Goal: Task Accomplishment & Management: Complete application form

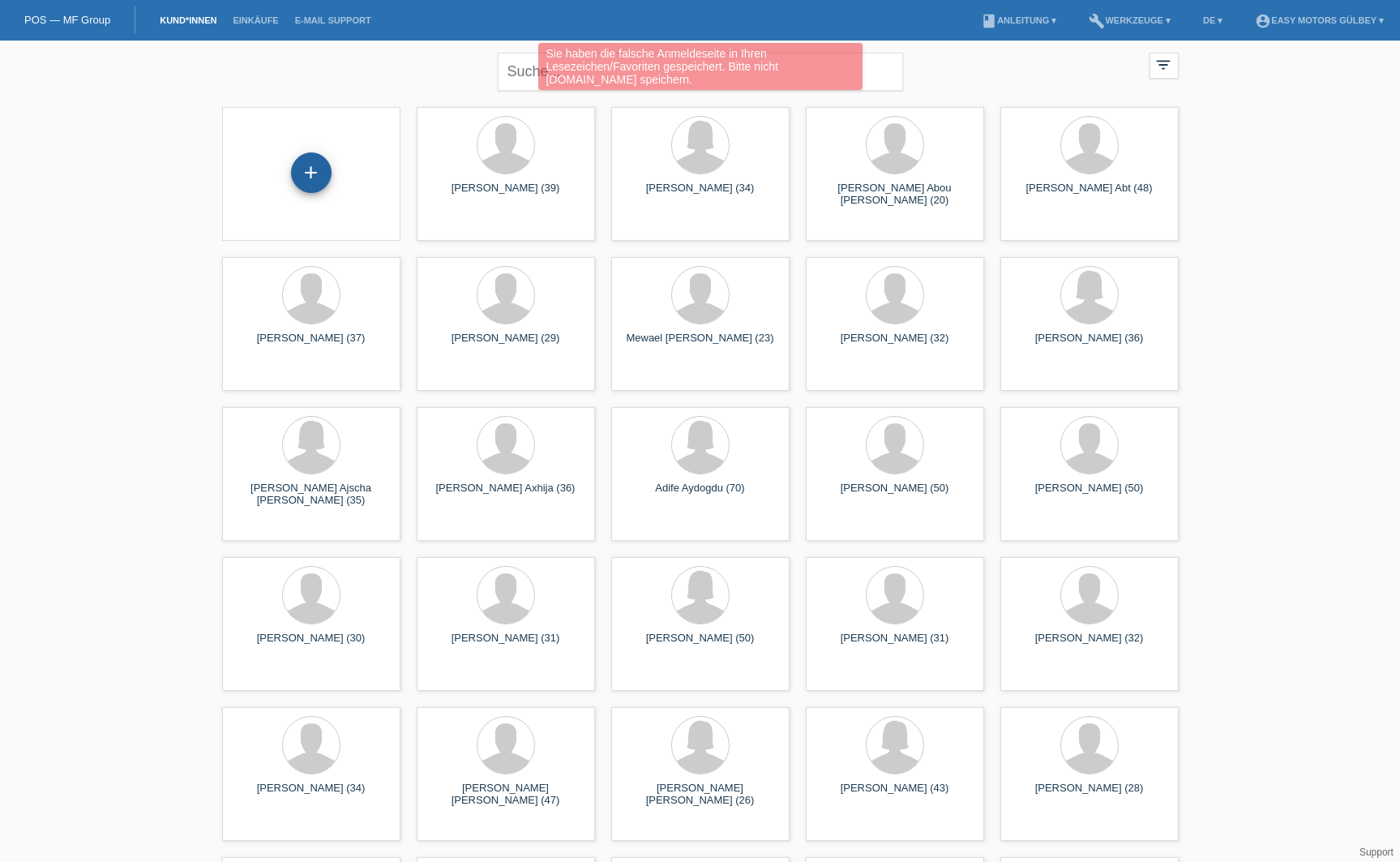
click at [315, 186] on div "+" at bounding box center [311, 173] width 39 height 27
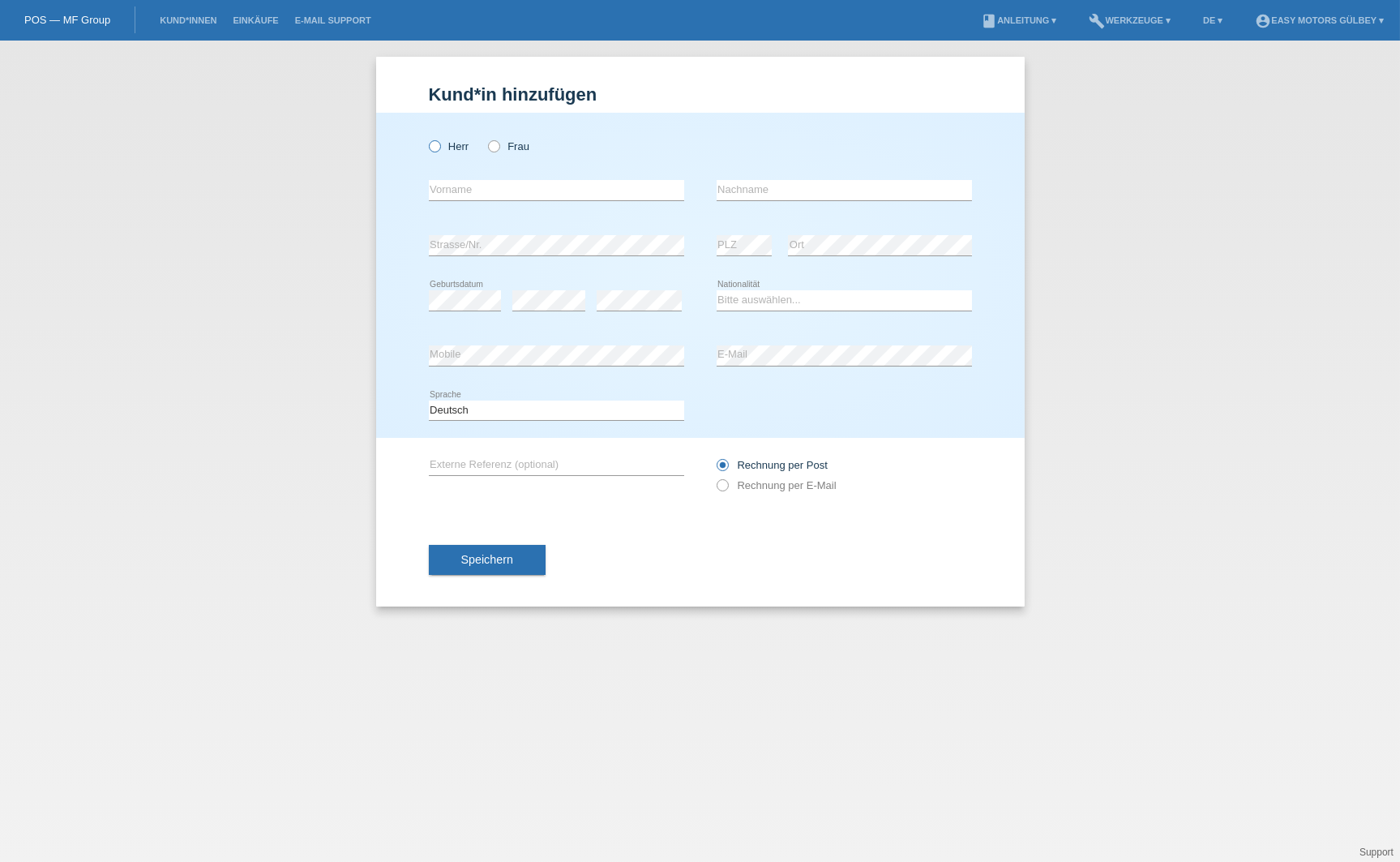
click at [426, 138] on icon at bounding box center [426, 138] width 0 height 0
click at [437, 145] on input "Herr" at bounding box center [434, 145] width 11 height 11
radio input "true"
type input "[PERSON_NAME]"
type input "Fasser"
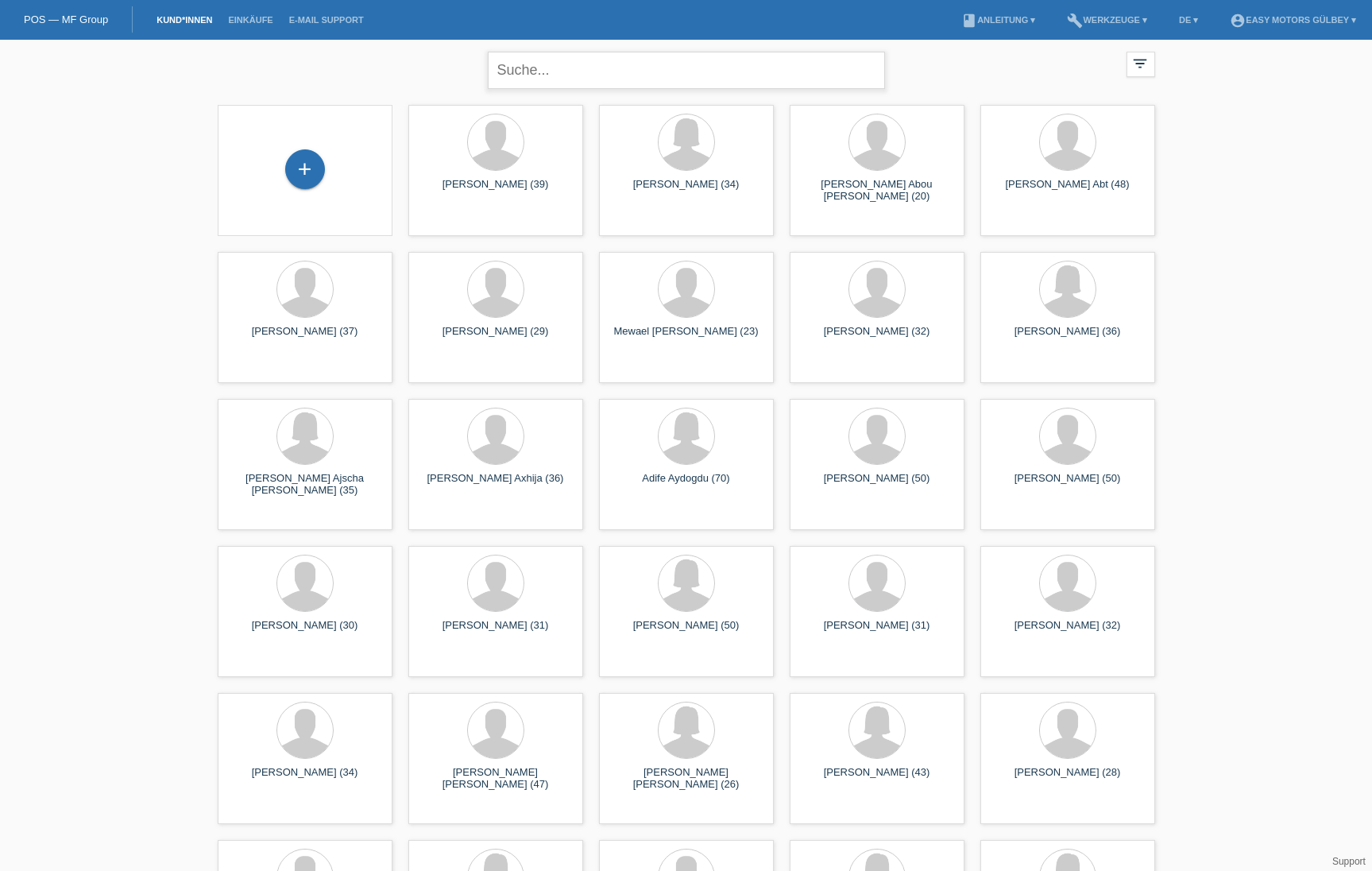
click at [595, 76] on input "text" at bounding box center [686, 70] width 397 height 37
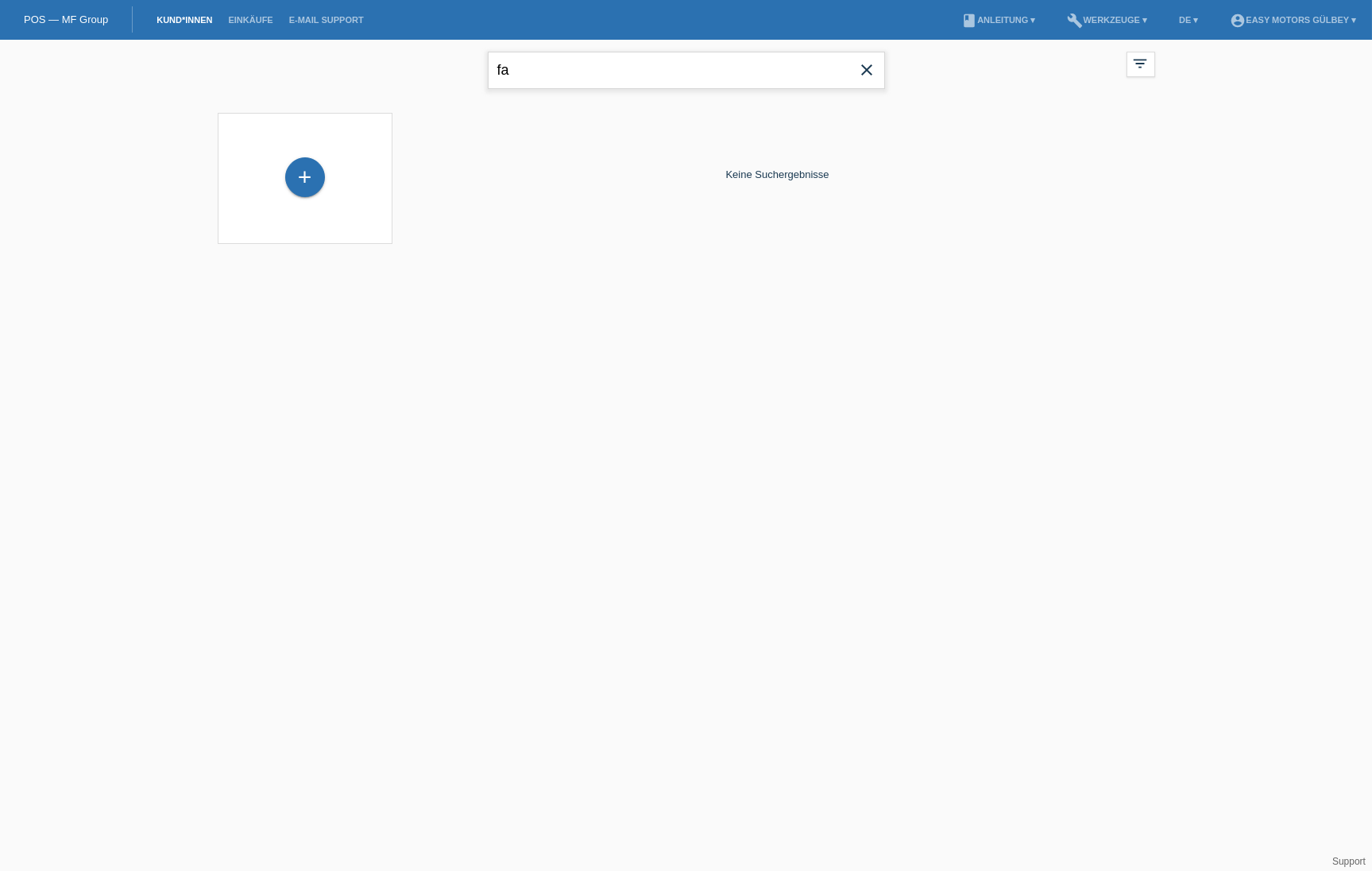
type input "f"
click at [253, 22] on link "Einkäufe" at bounding box center [250, 20] width 61 height 10
click at [175, 18] on link "Kund*innen" at bounding box center [184, 20] width 71 height 10
click at [875, 82] on span "close" at bounding box center [868, 71] width 32 height 24
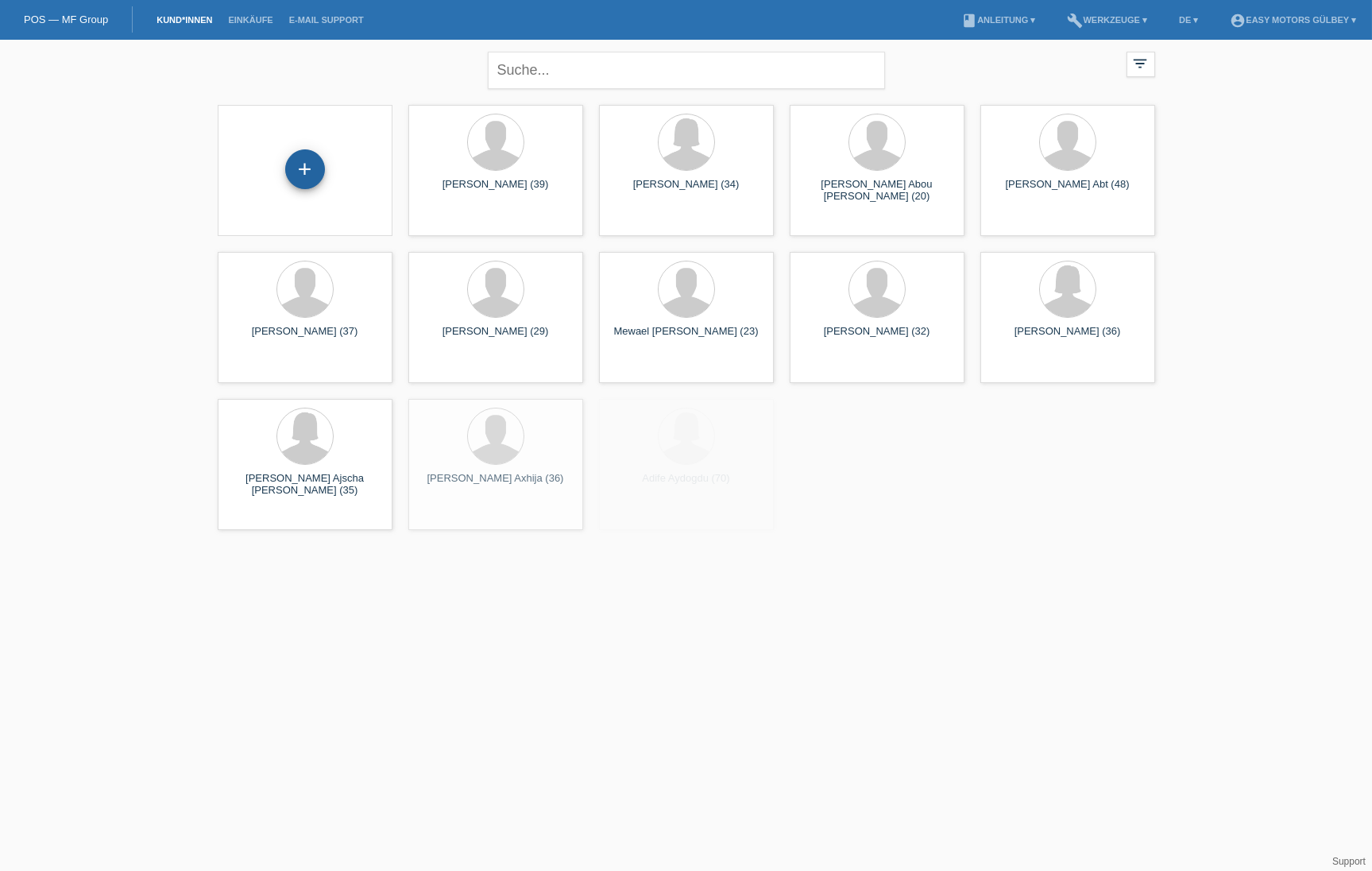
click at [300, 166] on div "+" at bounding box center [304, 169] width 38 height 27
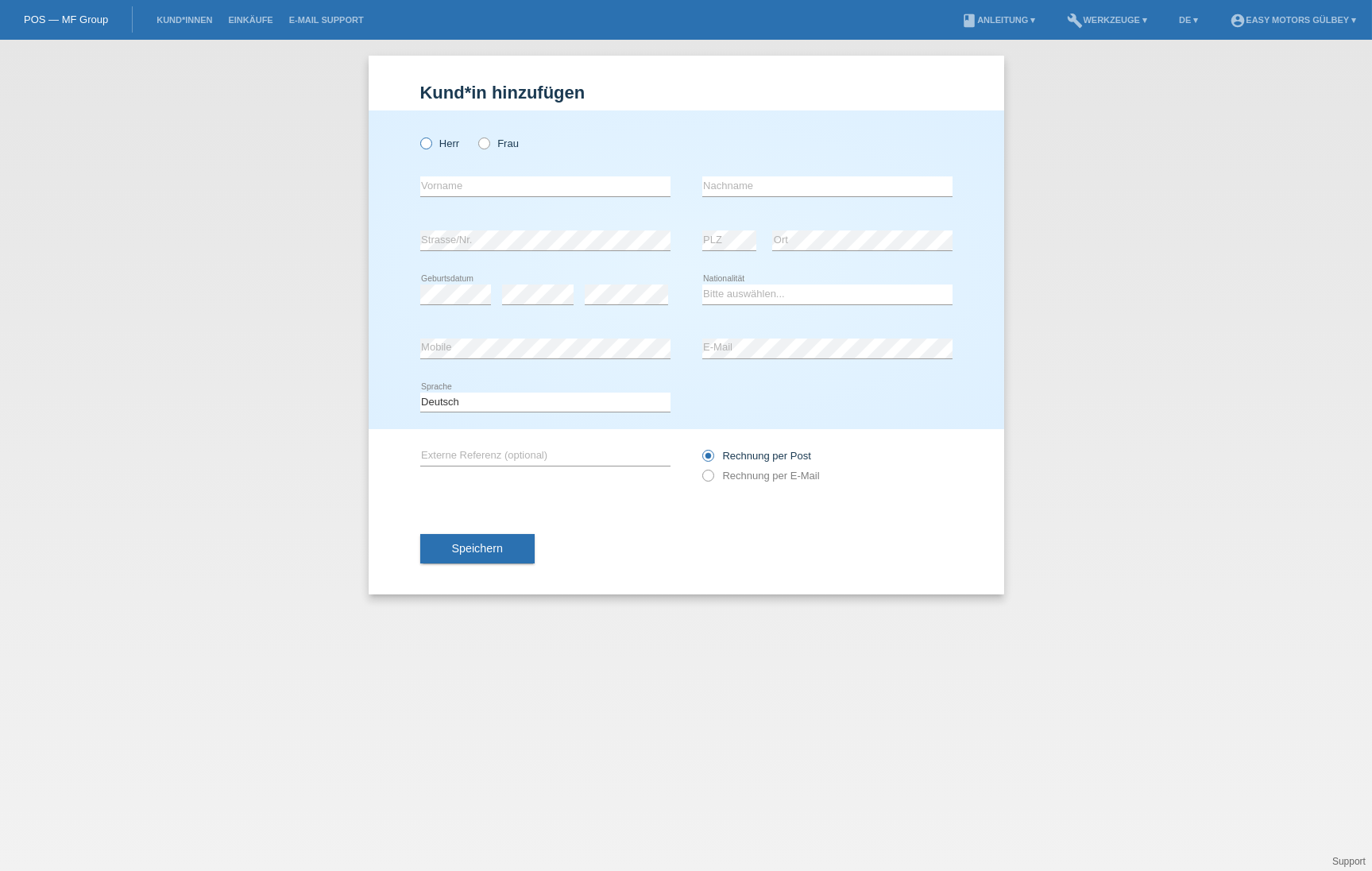
click at [417, 135] on icon at bounding box center [417, 135] width 0 height 0
click at [425, 137] on input "Herr" at bounding box center [425, 142] width 11 height 11
radio input "true"
type input "[PERSON_NAME]"
type input "Fasser"
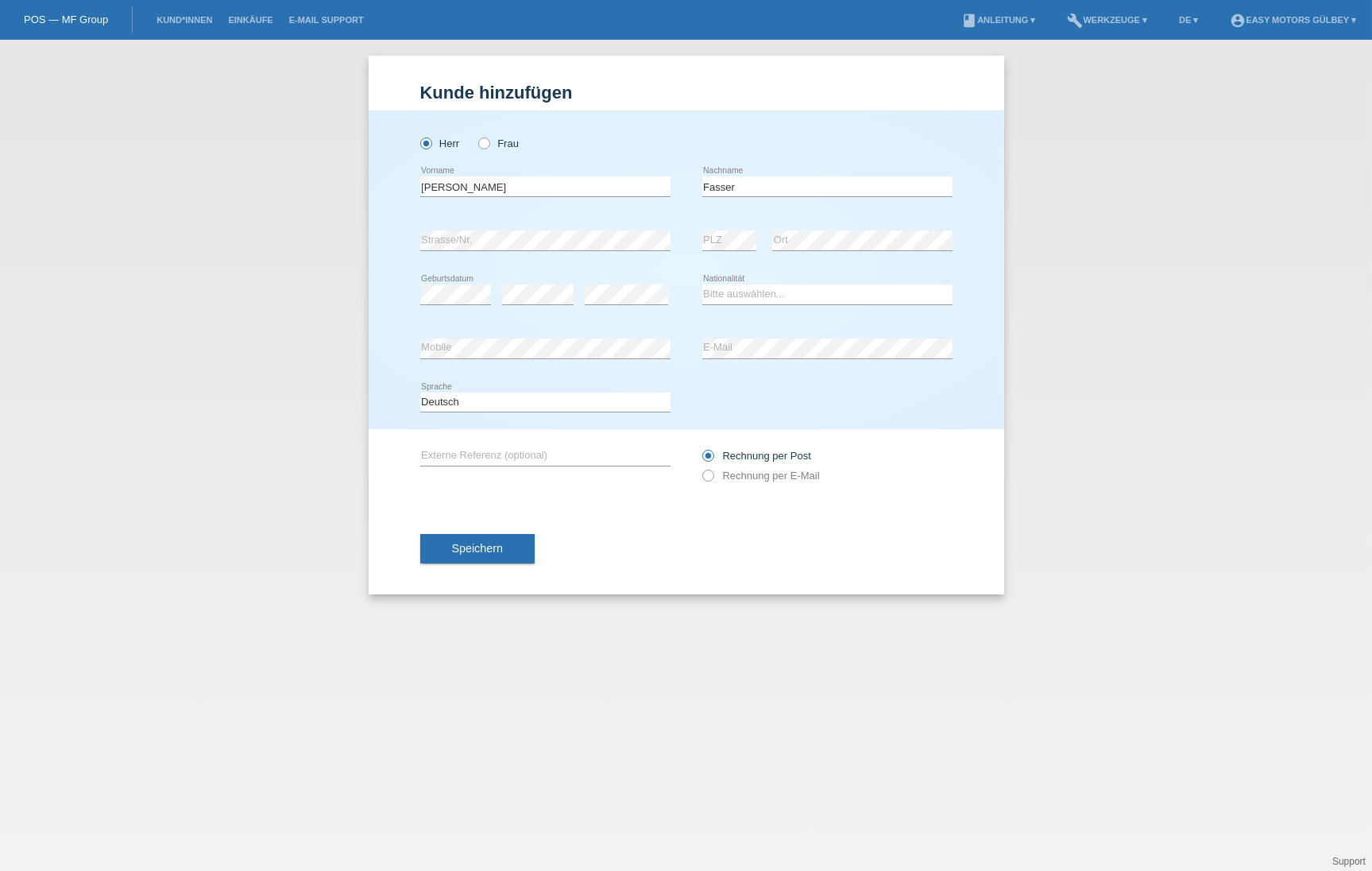
click at [666, 324] on div "error Mobile" at bounding box center [545, 349] width 250 height 54
select select "CH"
click at [699, 467] on icon at bounding box center [699, 467] width 0 height 0
click at [711, 479] on input "Rechnung per E-Mail" at bounding box center [707, 480] width 11 height 20
radio input "true"
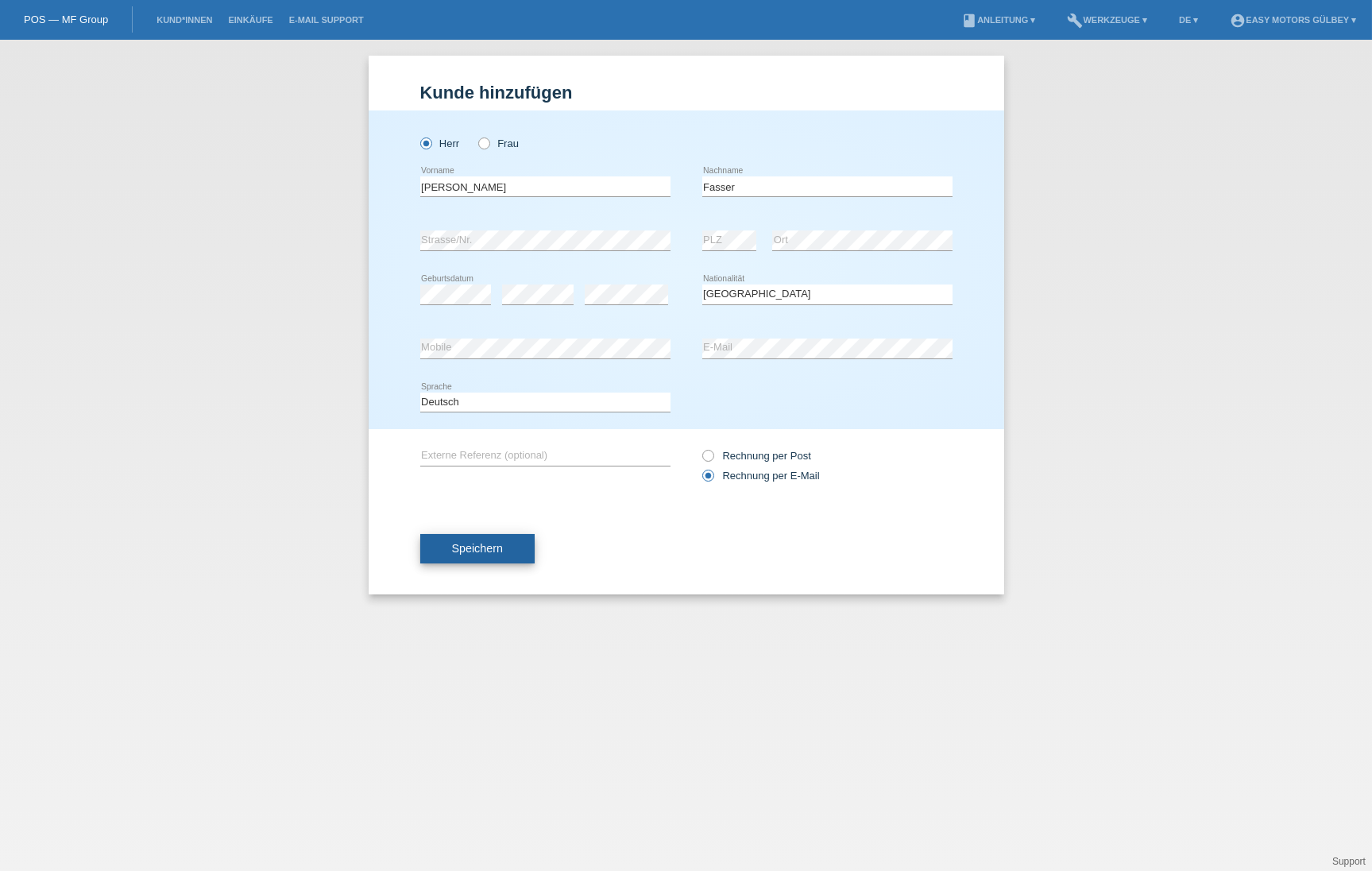
click at [459, 553] on span "Speichern" at bounding box center [477, 548] width 51 height 12
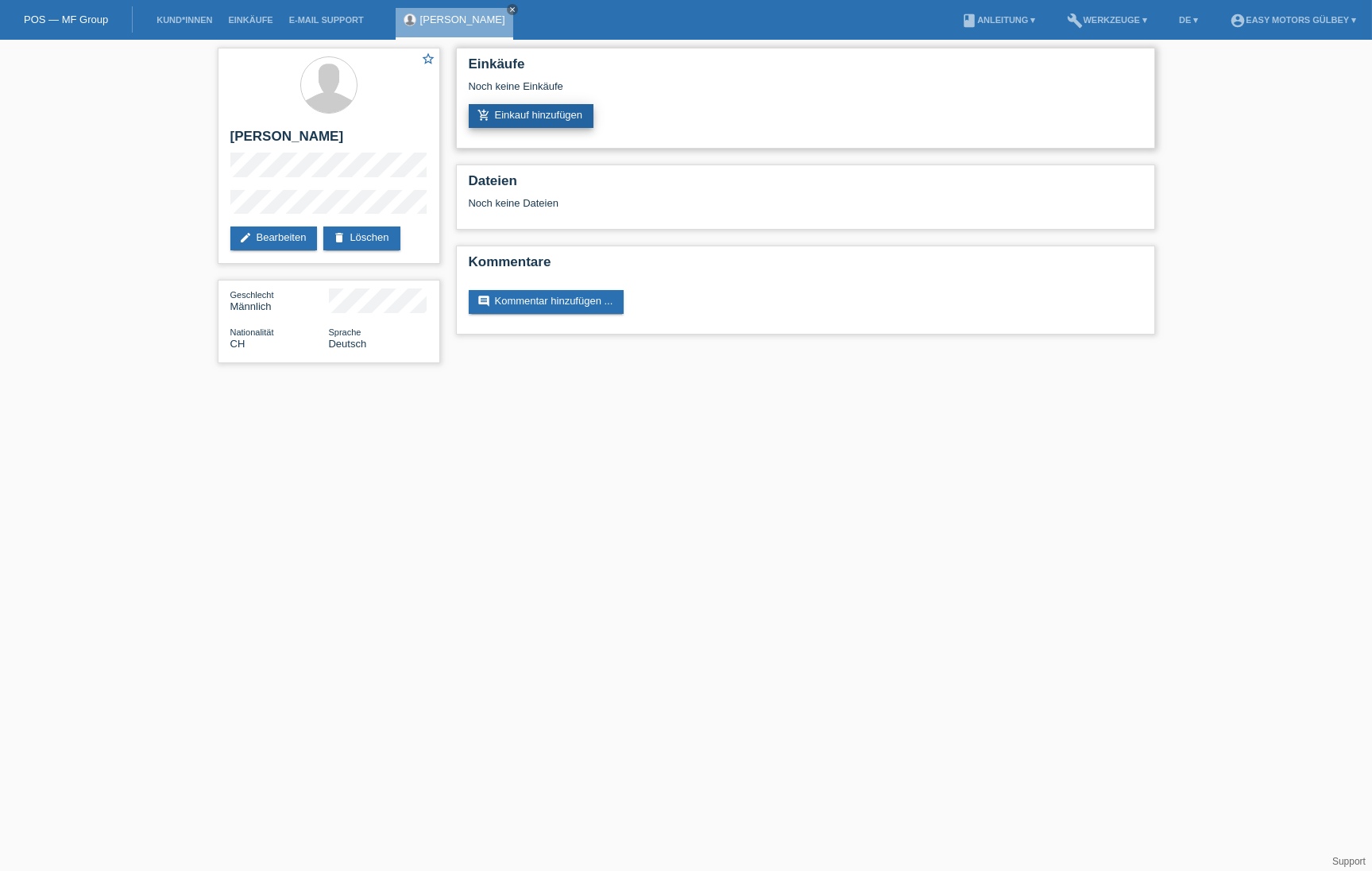
click at [538, 122] on link "add_shopping_cart Einkauf hinzufügen" at bounding box center [531, 116] width 125 height 24
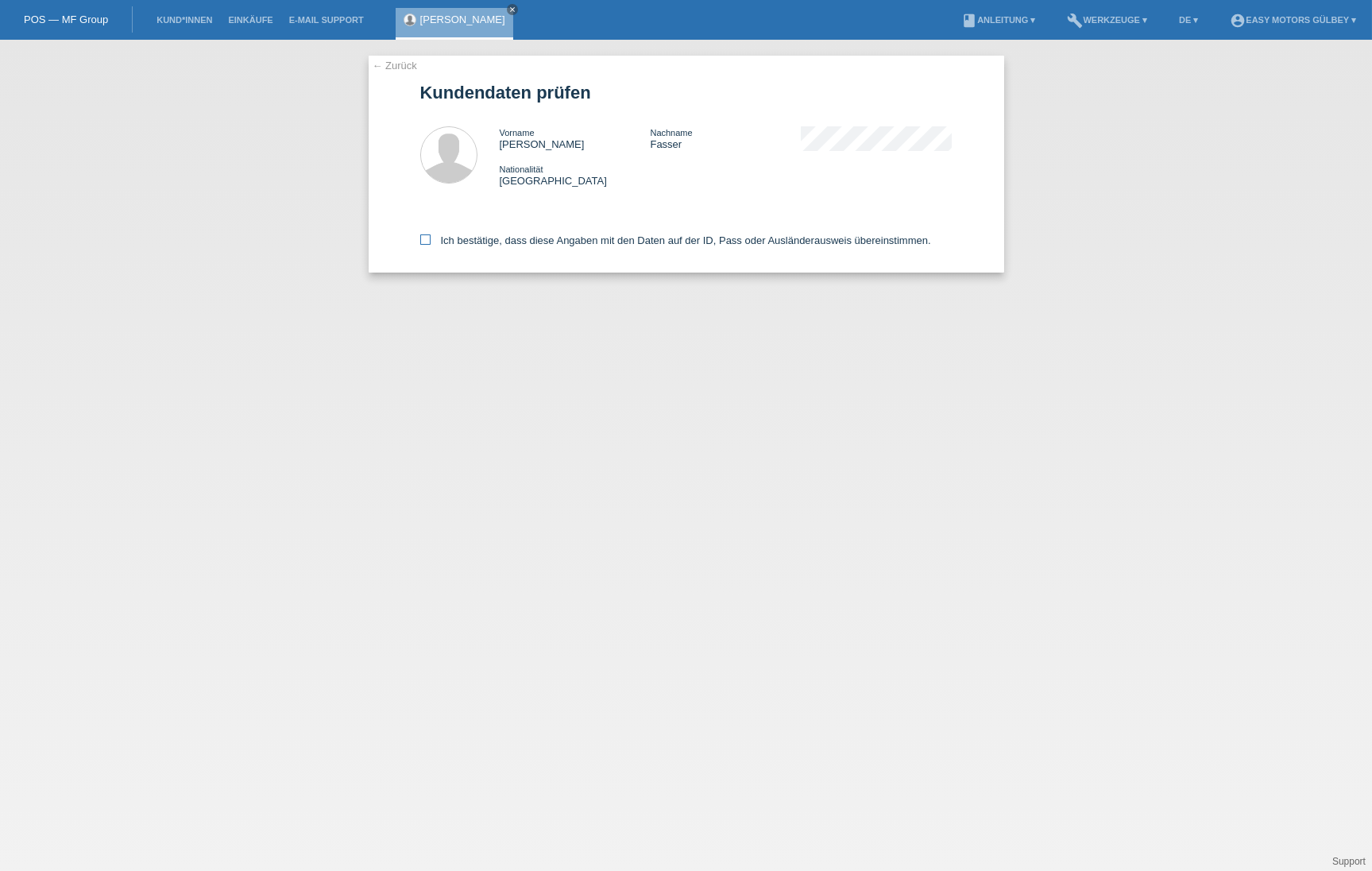
click at [426, 236] on icon at bounding box center [425, 239] width 11 height 11
click at [426, 236] on input "Ich bestätige, dass diese Angaben mit den Daten auf der ID, Pass oder Ausländer…" at bounding box center [425, 239] width 11 height 11
checkbox input "true"
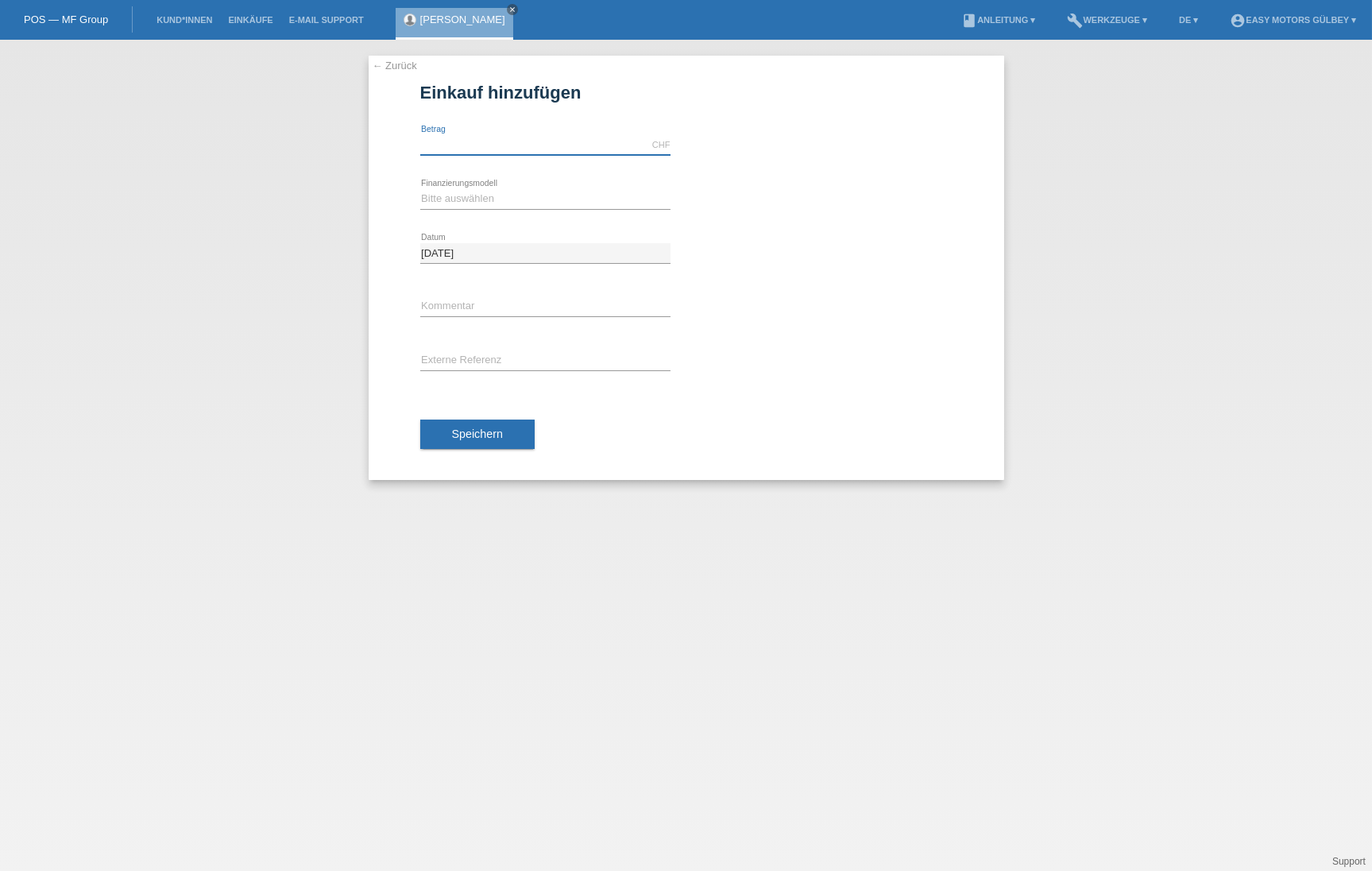
click at [467, 139] on input "text" at bounding box center [545, 145] width 250 height 20
type input "3000.00"
select select "10"
click at [464, 427] on span "Speichern" at bounding box center [477, 433] width 51 height 12
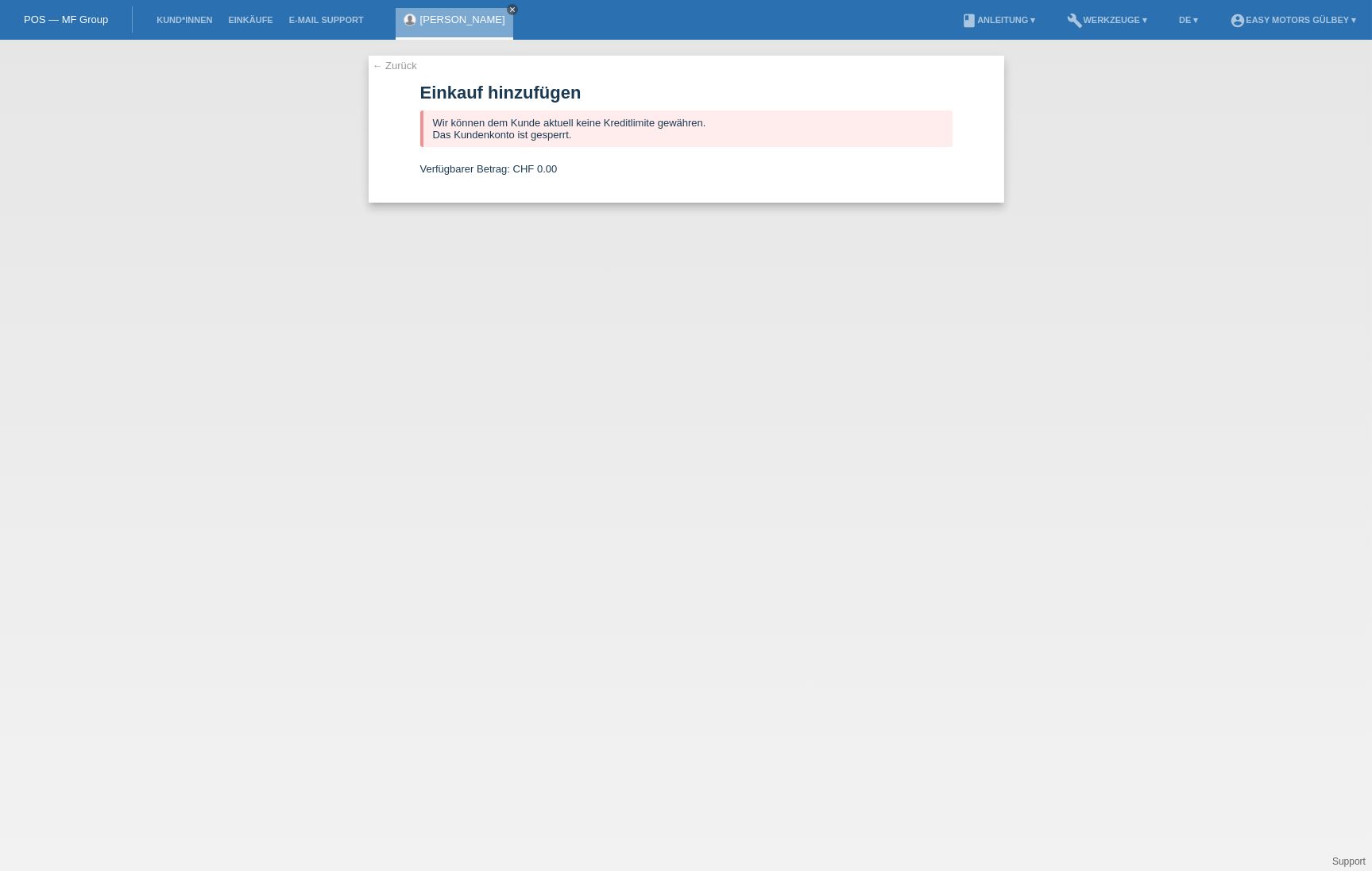
click at [508, 8] on icon "close" at bounding box center [512, 9] width 8 height 8
